Goal: Check status: Check status

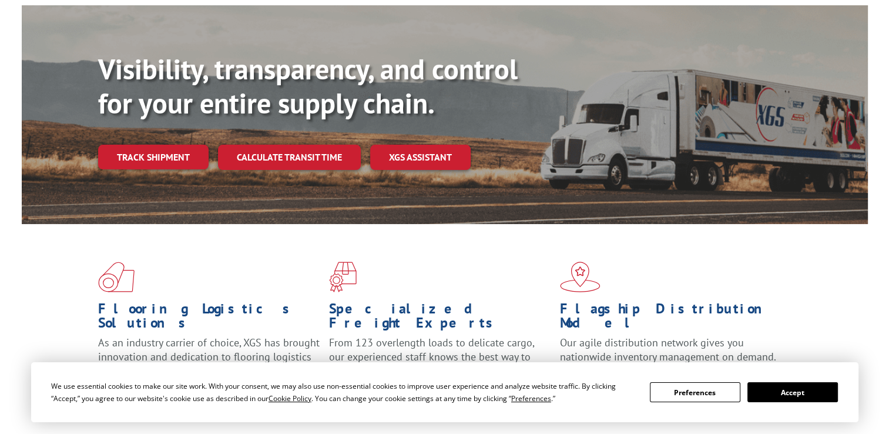
scroll to position [118, 0]
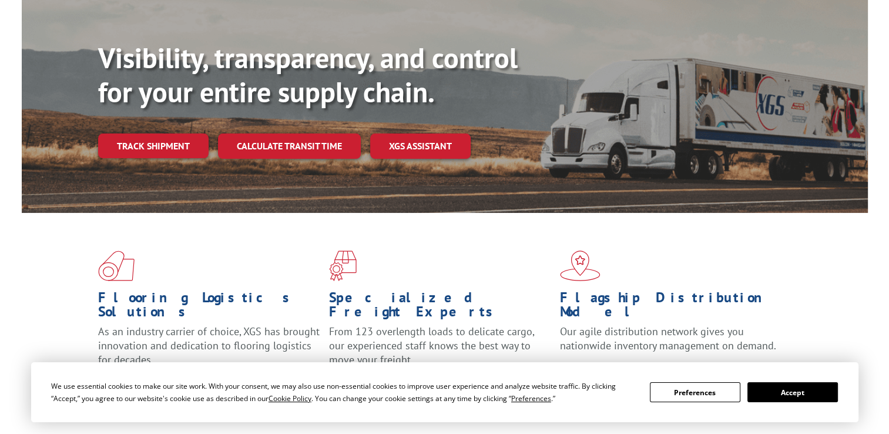
click at [795, 392] on button "Accept" at bounding box center [793, 392] width 91 height 20
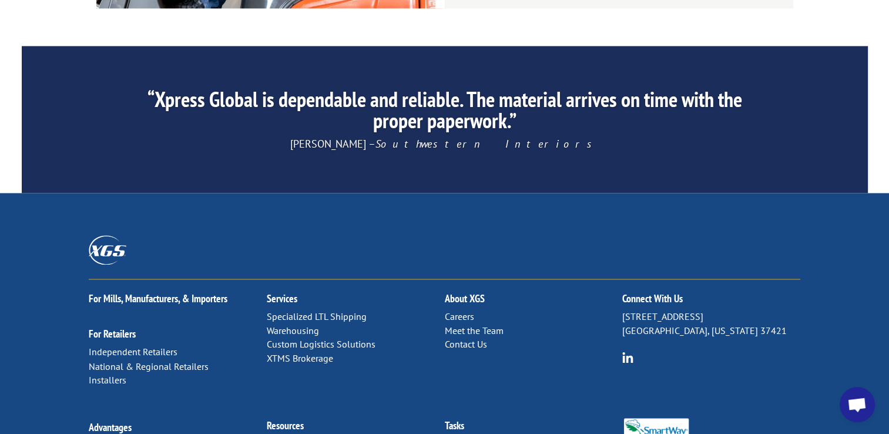
scroll to position [1881, 0]
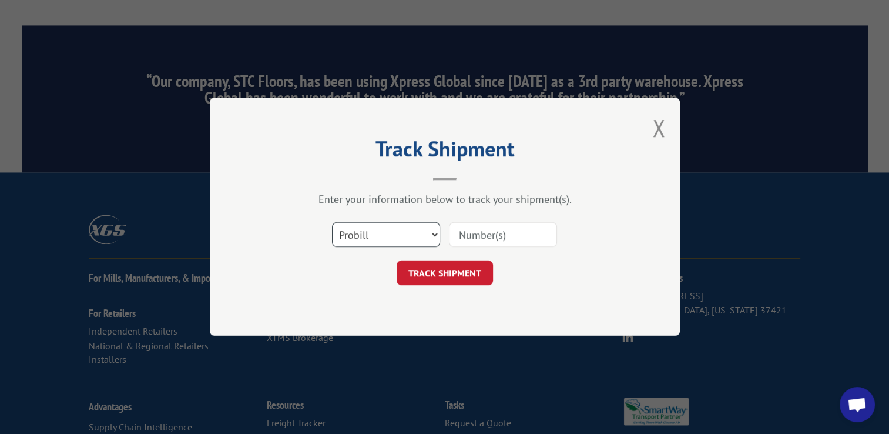
click at [386, 233] on select "Select category... Probill BOL PO" at bounding box center [386, 235] width 108 height 25
select select "bol"
click at [332, 223] on select "Select category... Probill BOL PO" at bounding box center [386, 235] width 108 height 25
click at [484, 238] on input at bounding box center [503, 235] width 108 height 25
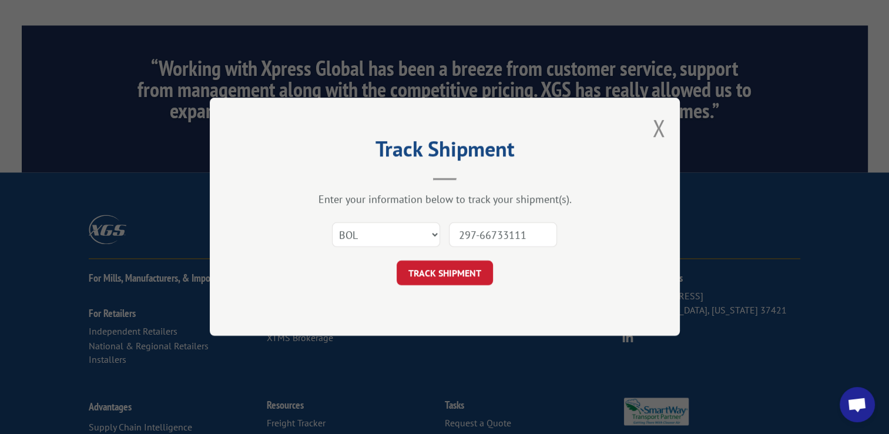
type input "297-66733111"
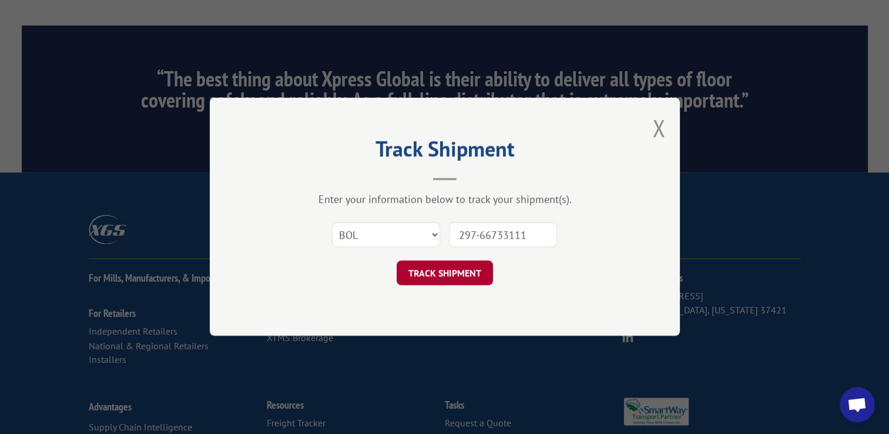
click at [444, 269] on button "TRACK SHIPMENT" at bounding box center [445, 273] width 96 height 25
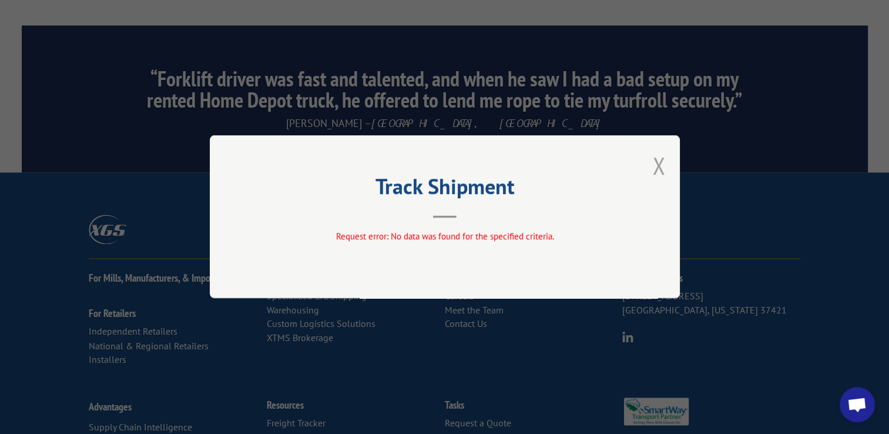
click at [657, 166] on button "Close modal" at bounding box center [658, 165] width 13 height 31
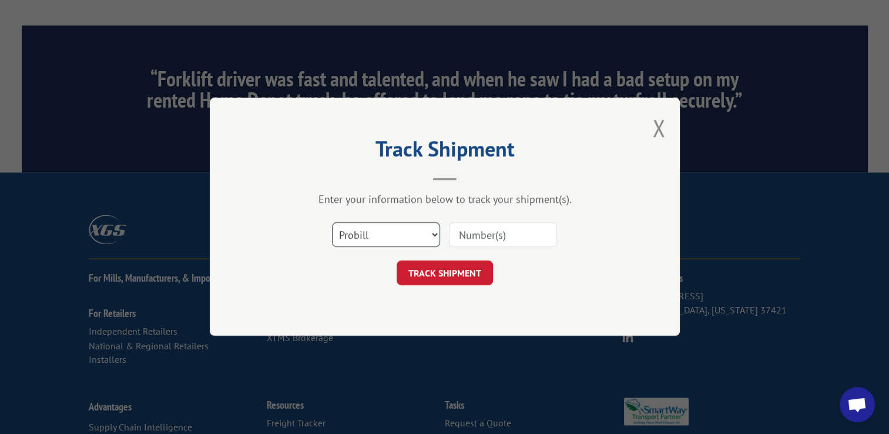
click at [374, 232] on select "Select category... Probill BOL PO" at bounding box center [386, 235] width 108 height 25
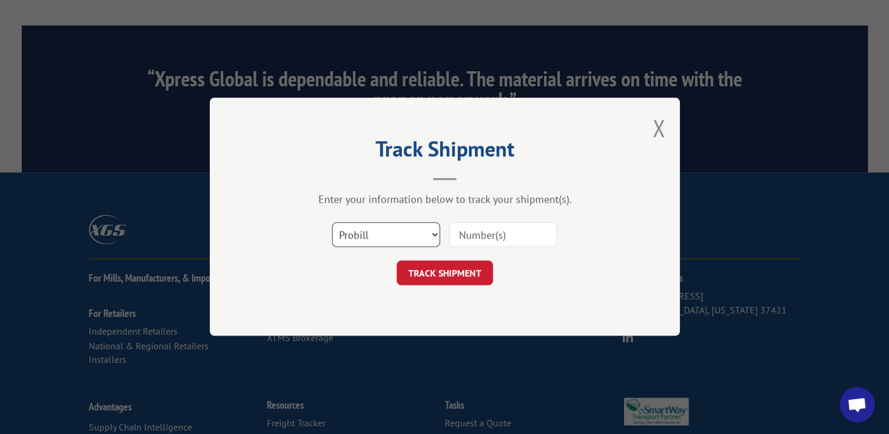
select select "bol"
click at [332, 223] on select "Select category... Probill BOL PO" at bounding box center [386, 235] width 108 height 25
click at [470, 236] on input at bounding box center [503, 235] width 108 height 25
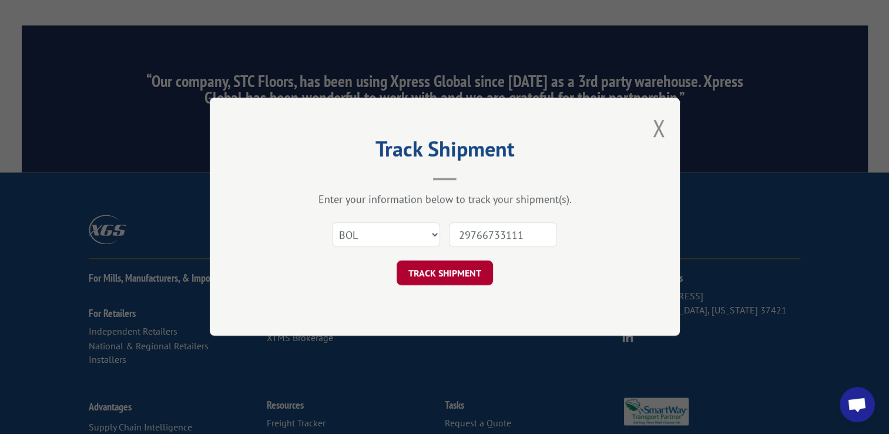
type input "29766733111"
click at [455, 267] on button "TRACK SHIPMENT" at bounding box center [445, 273] width 96 height 25
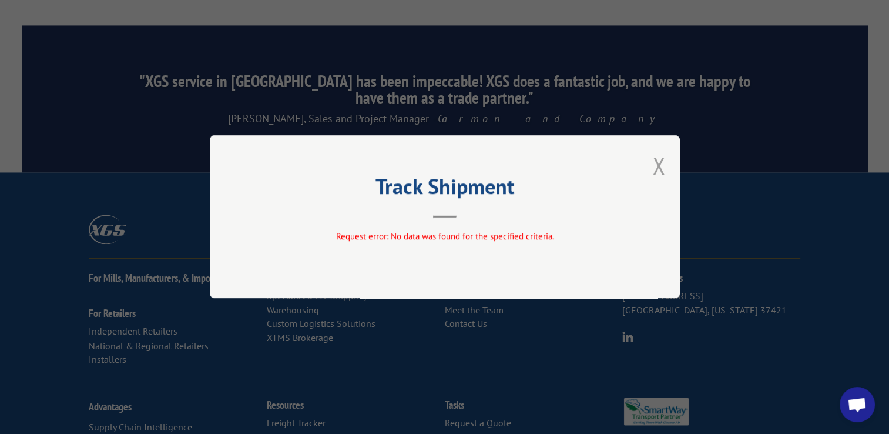
click at [659, 166] on button "Close modal" at bounding box center [658, 165] width 13 height 31
